Goal: Information Seeking & Learning: Learn about a topic

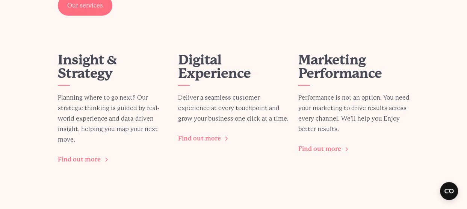
scroll to position [977, 0]
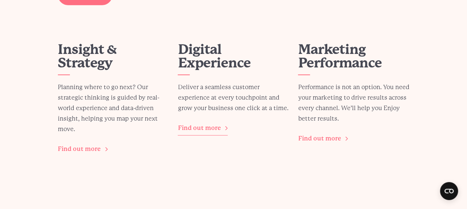
click at [216, 130] on link "Find out more" at bounding box center [203, 128] width 50 height 14
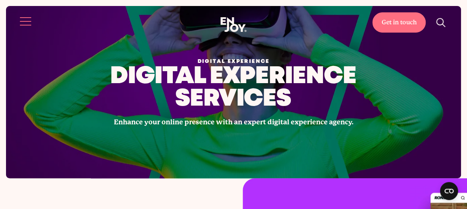
click at [26, 25] on button "Site navigation" at bounding box center [26, 22] width 16 height 16
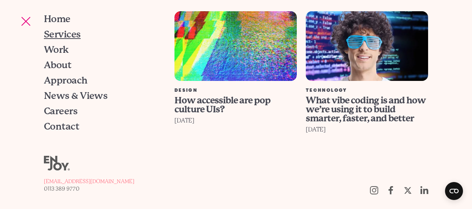
click at [60, 35] on span "Services" at bounding box center [62, 34] width 37 height 9
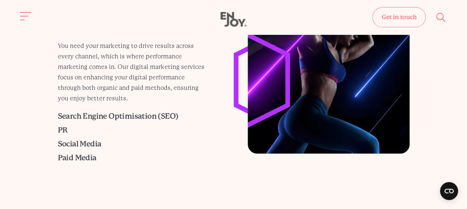
scroll to position [671, 0]
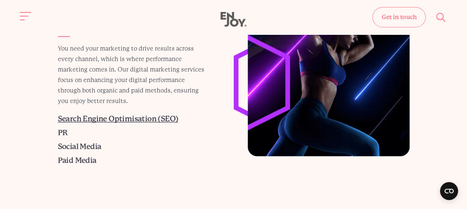
click at [128, 119] on span "Search Engine Optimisation (SEO)" at bounding box center [118, 118] width 120 height 9
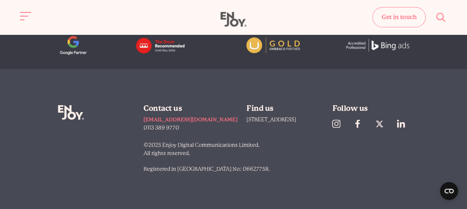
scroll to position [1859, 0]
